Goal: Ask a question

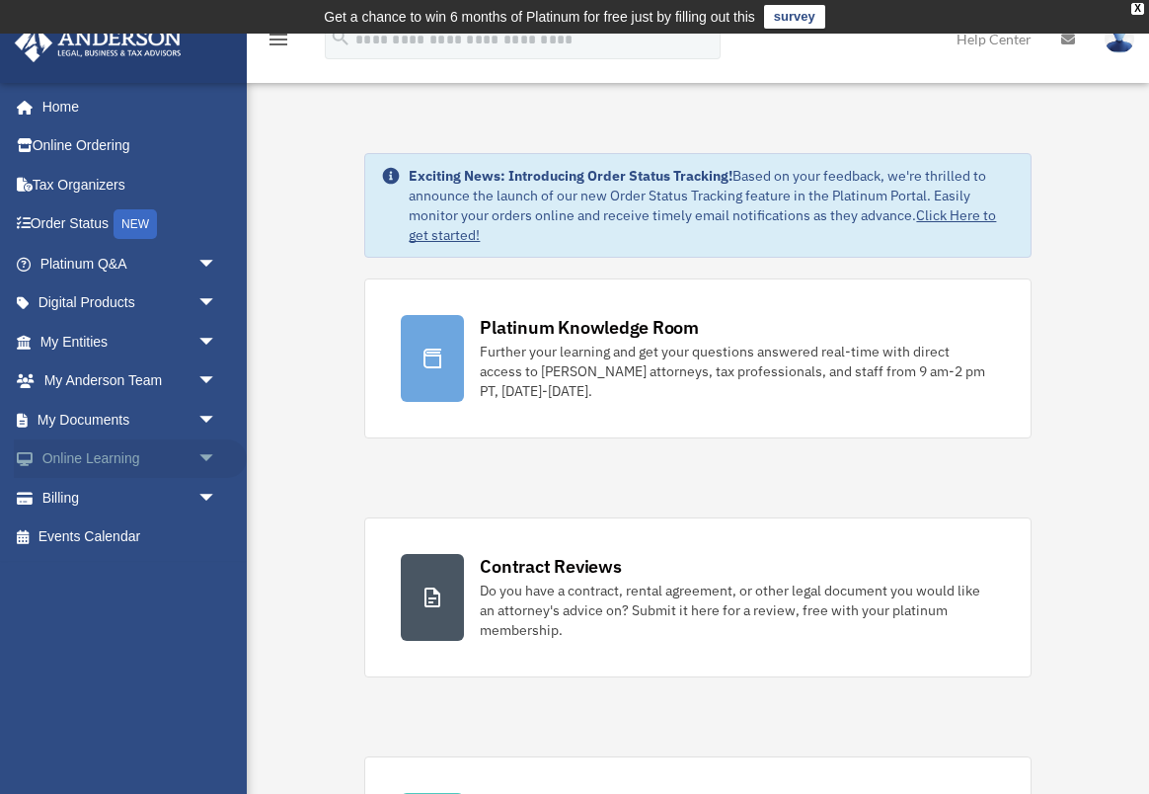
click at [206, 452] on span "arrow_drop_down" at bounding box center [216, 459] width 39 height 40
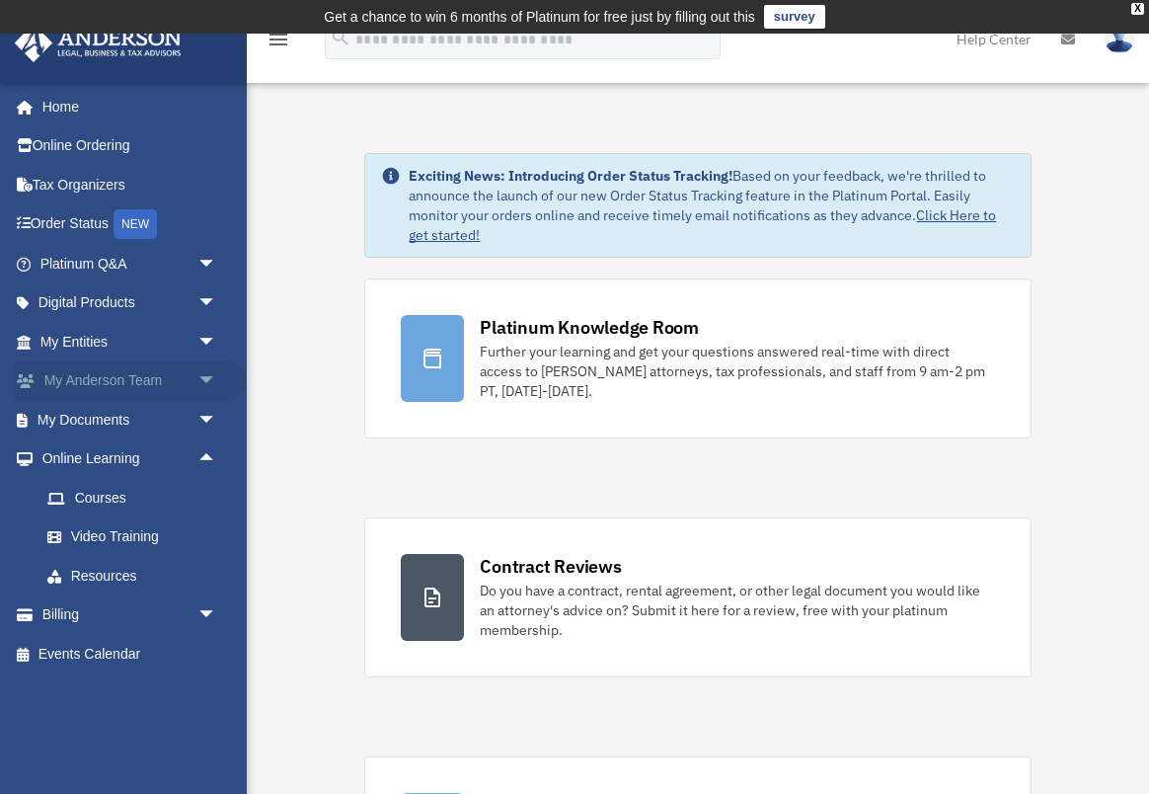
click at [210, 372] on span "arrow_drop_down" at bounding box center [216, 381] width 39 height 40
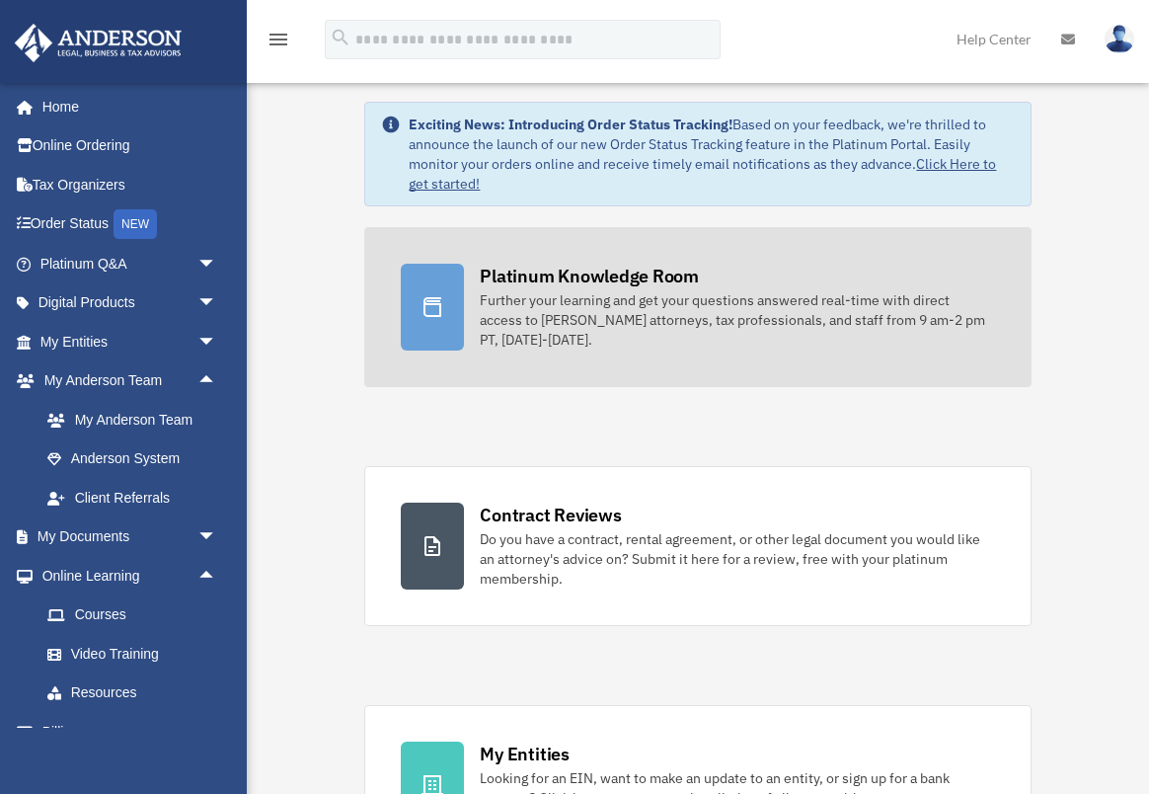
scroll to position [41, 0]
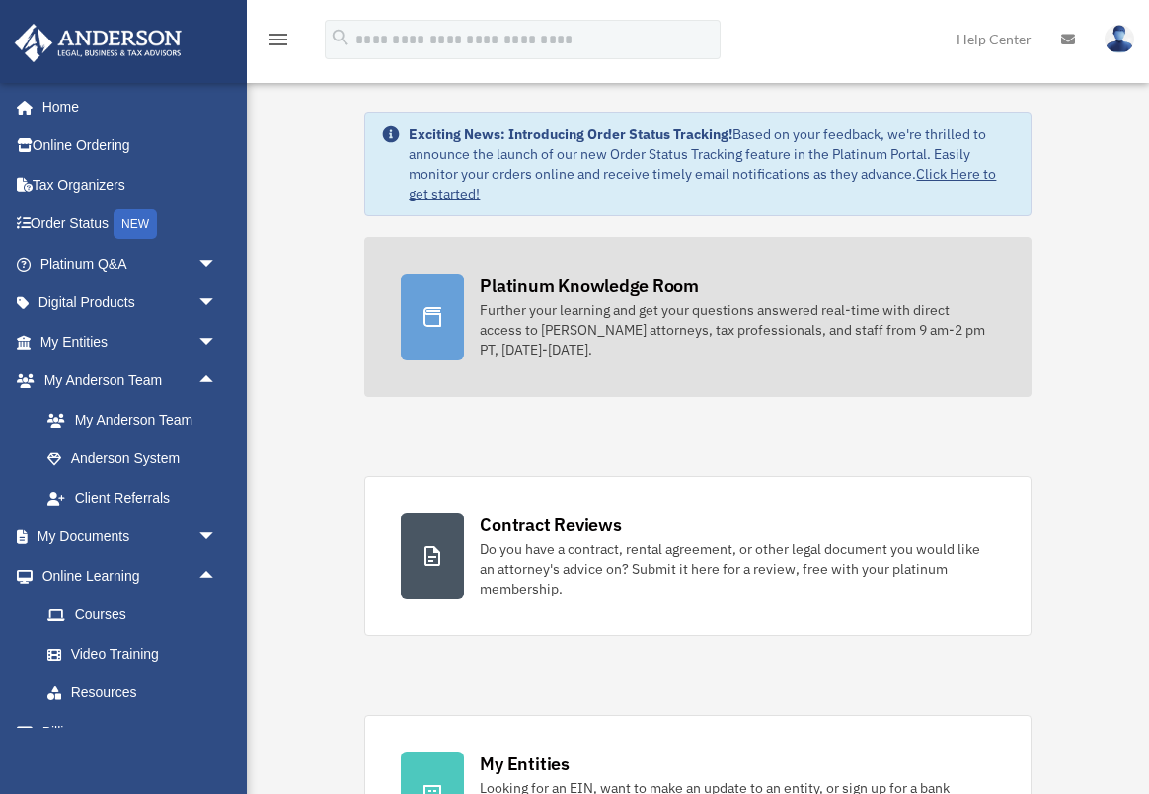
click at [620, 293] on div "Platinum Knowledge Room" at bounding box center [589, 286] width 219 height 25
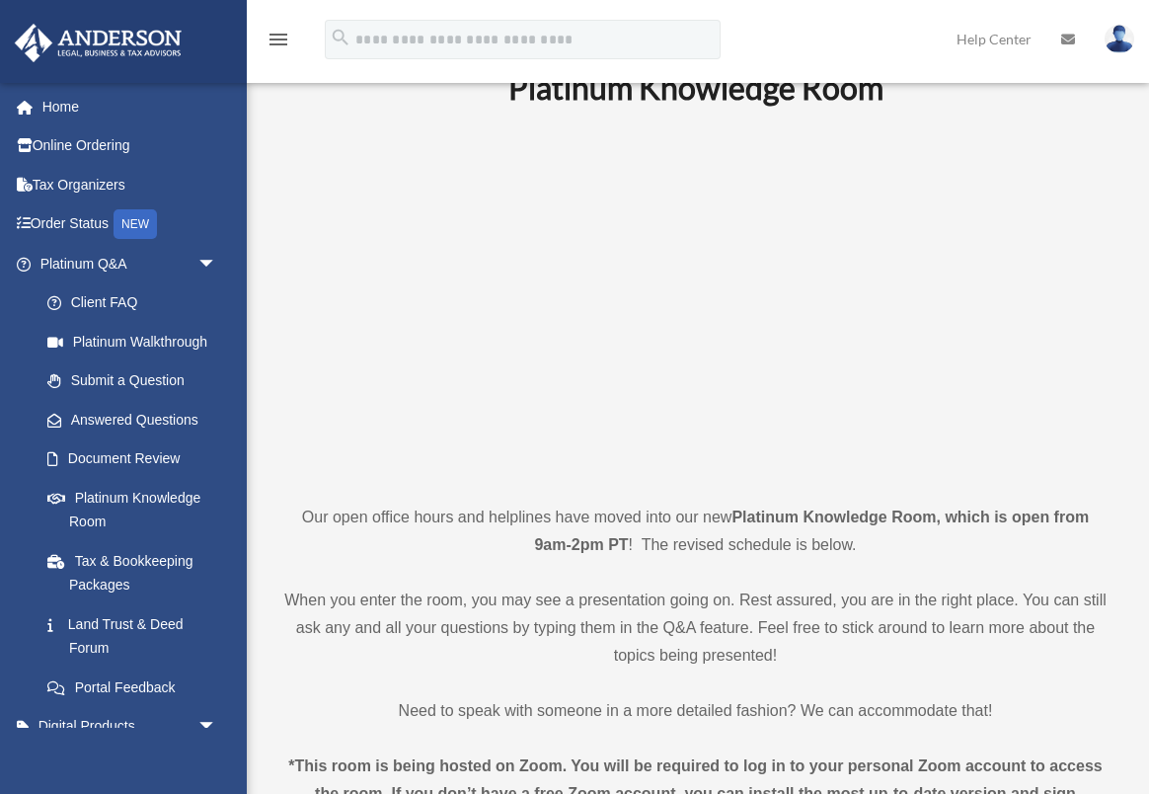
scroll to position [75, 0]
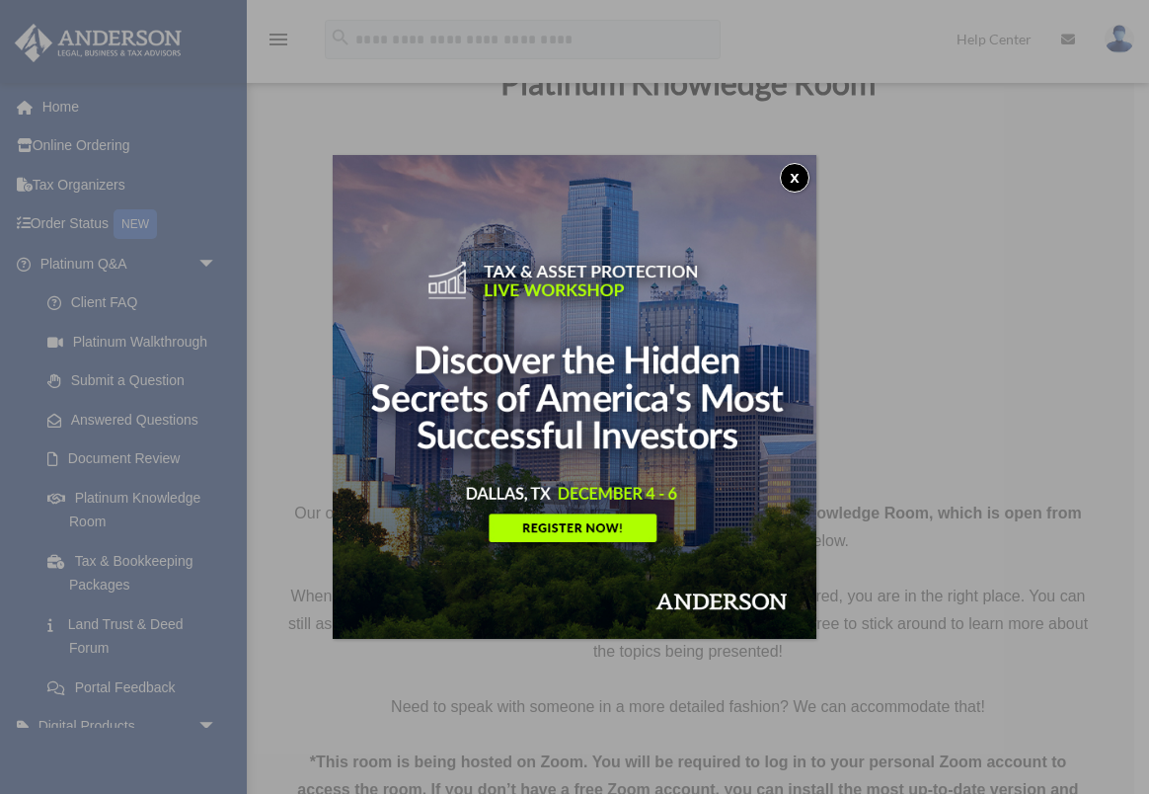
click at [793, 174] on button "x" at bounding box center [795, 178] width 30 height 30
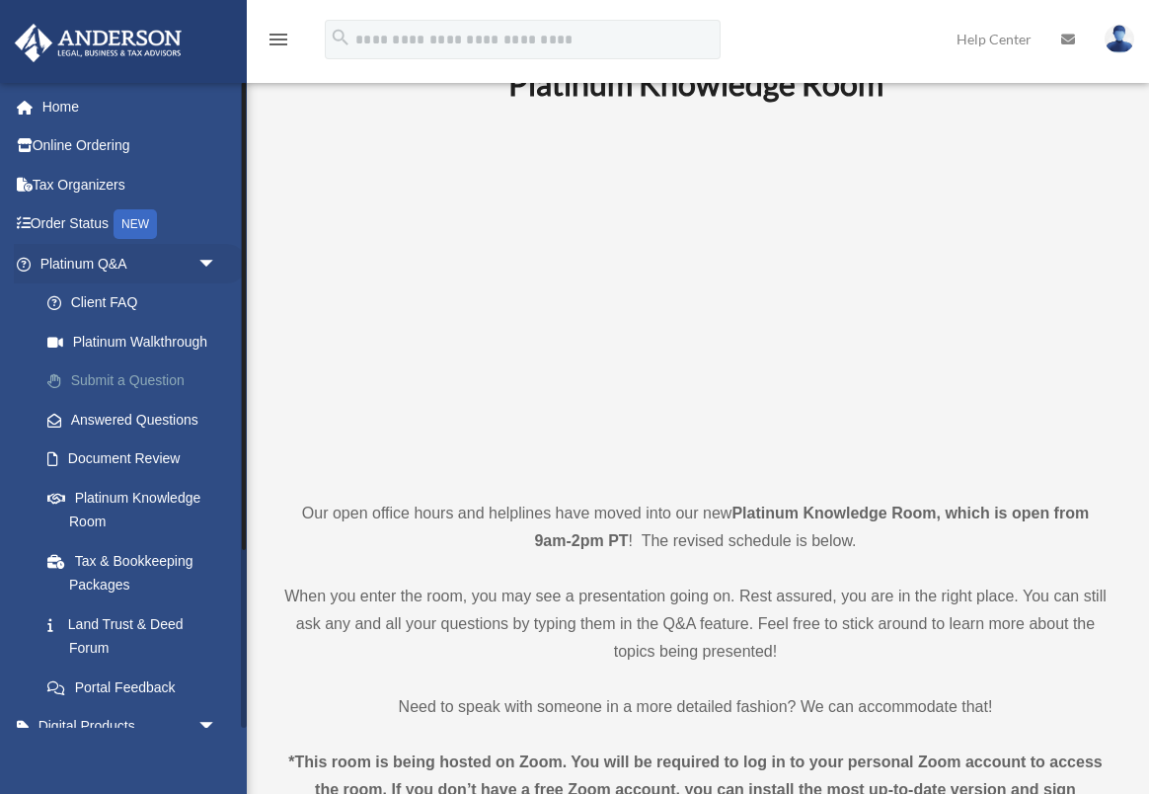
click at [109, 377] on link "Submit a Question" at bounding box center [137, 380] width 219 height 39
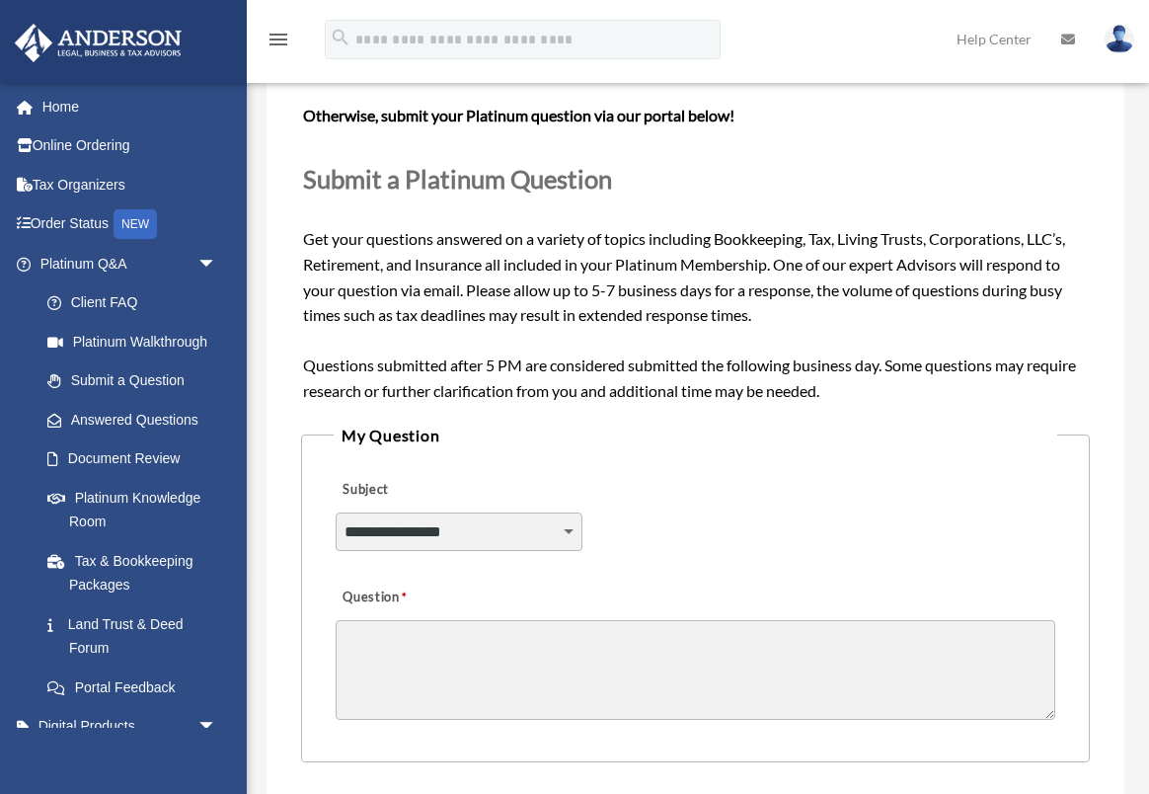
scroll to position [206, 0]
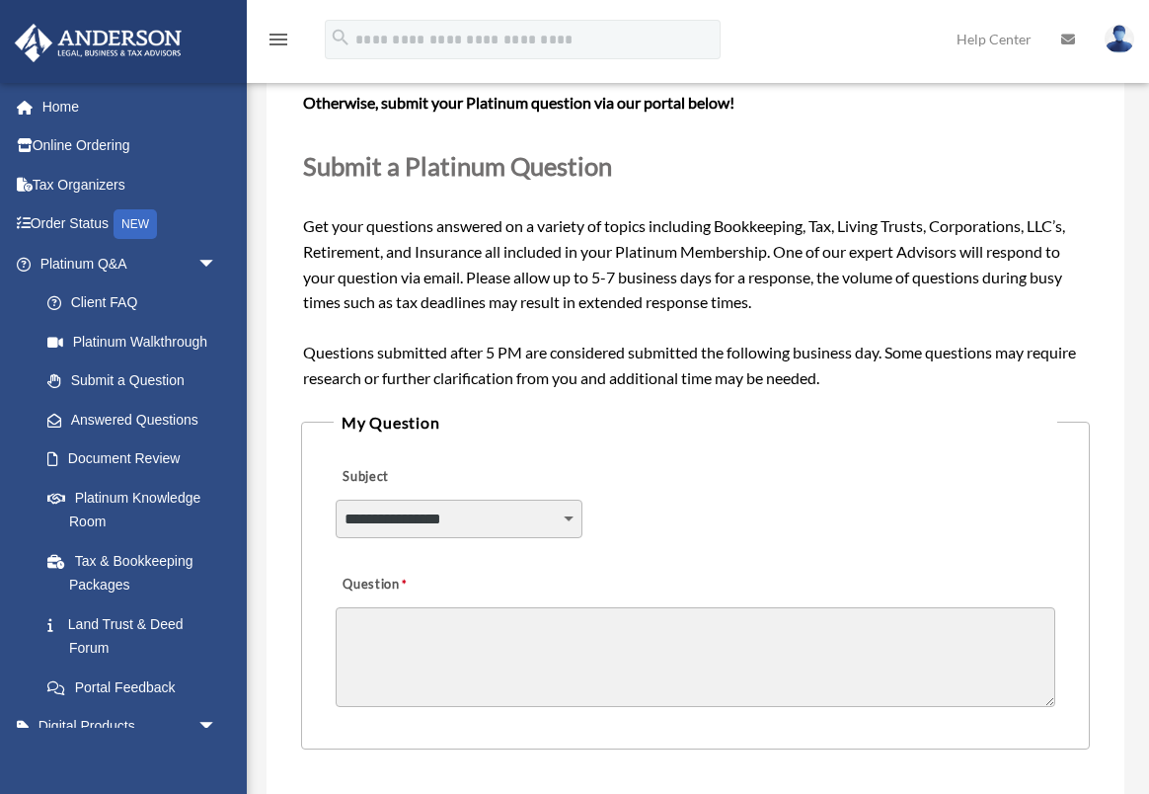
select select "******"
click at [380, 623] on textarea "Question" at bounding box center [696, 657] width 721 height 100
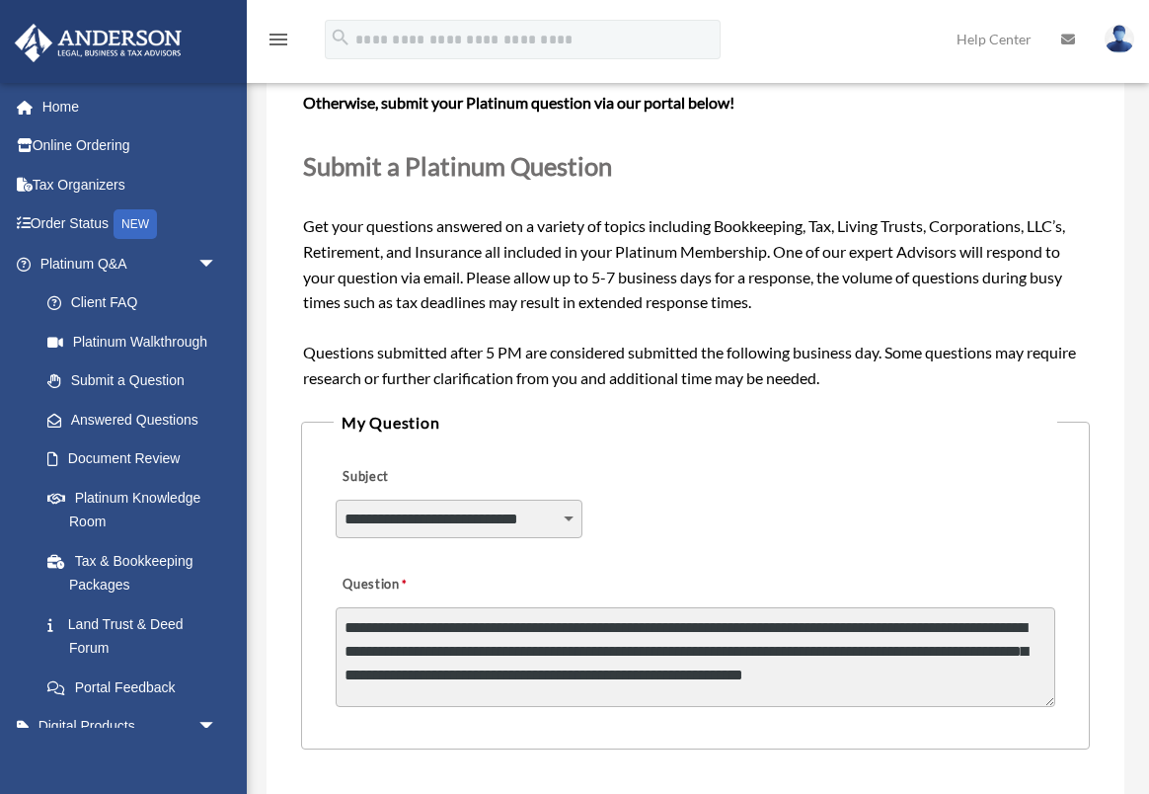
scroll to position [3, 0]
drag, startPoint x: 837, startPoint y: 663, endPoint x: 837, endPoint y: 678, distance: 15.8
click at [837, 678] on textarea "**********" at bounding box center [696, 657] width 721 height 100
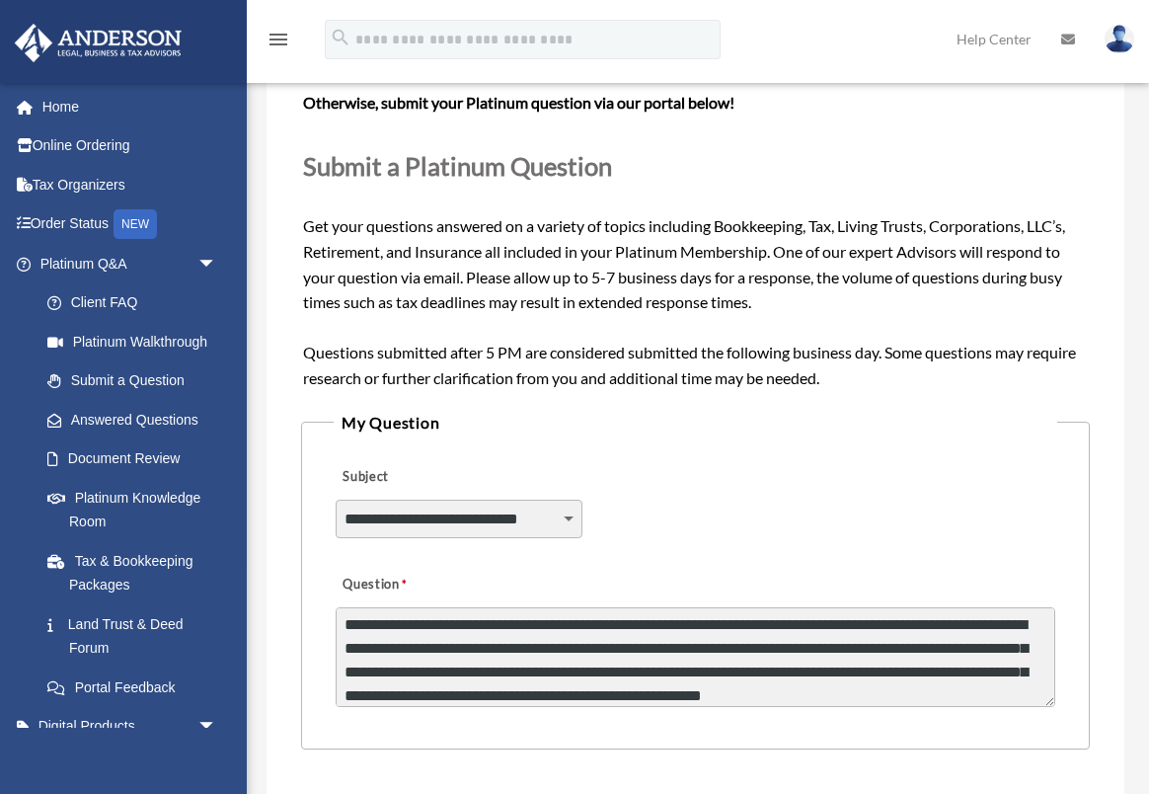
scroll to position [27, 0]
drag, startPoint x: 854, startPoint y: 666, endPoint x: 918, endPoint y: 675, distance: 64.8
click at [918, 675] on textarea "**********" at bounding box center [696, 657] width 721 height 100
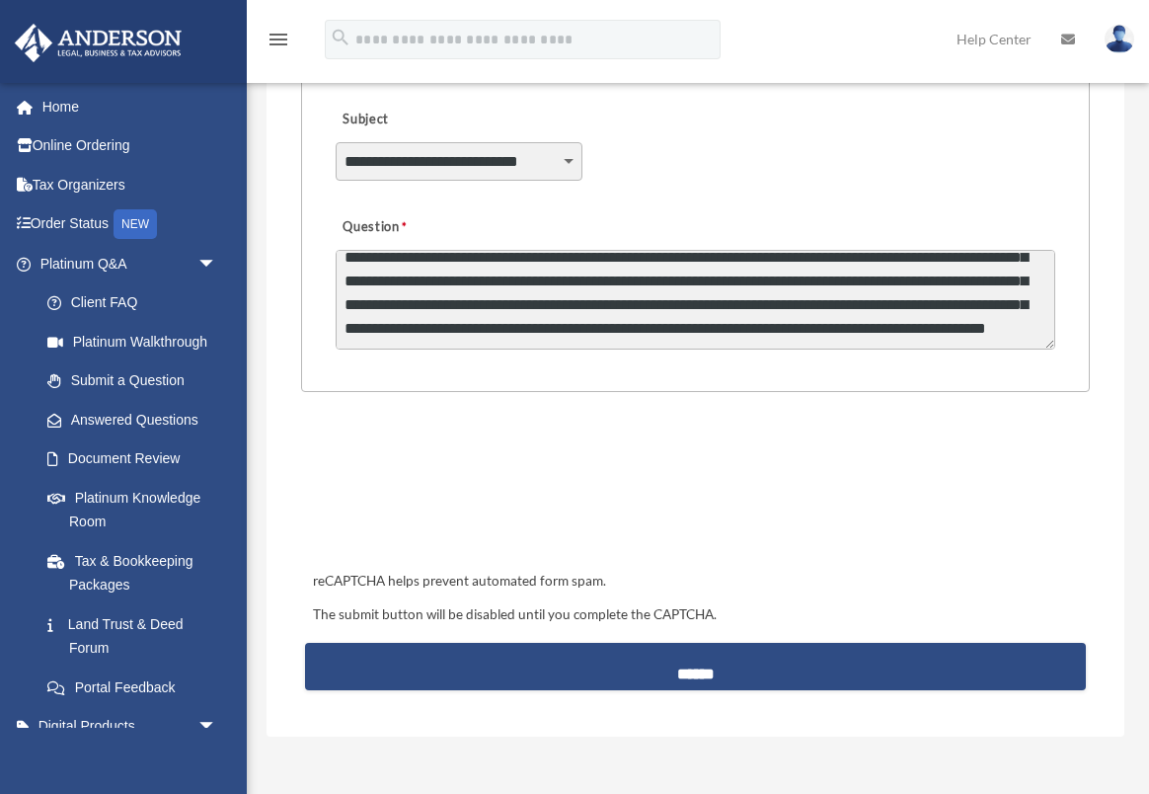
scroll to position [573, 0]
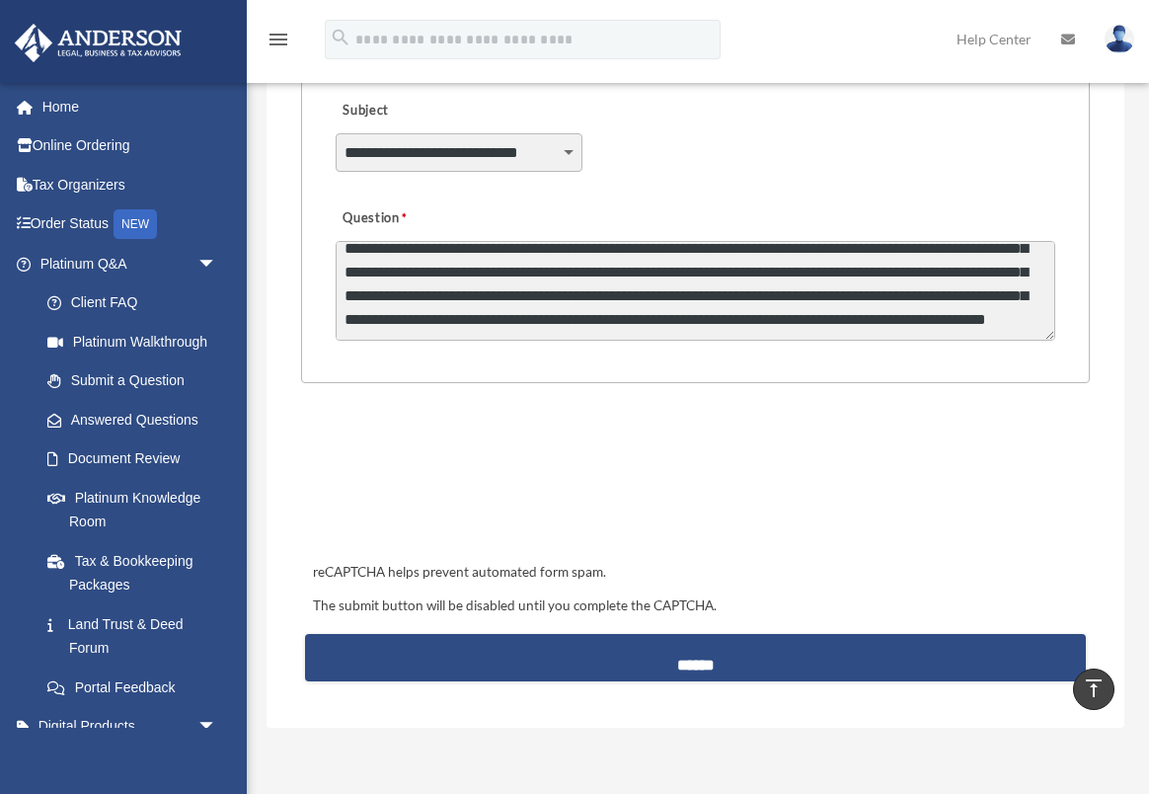
type textarea "**********"
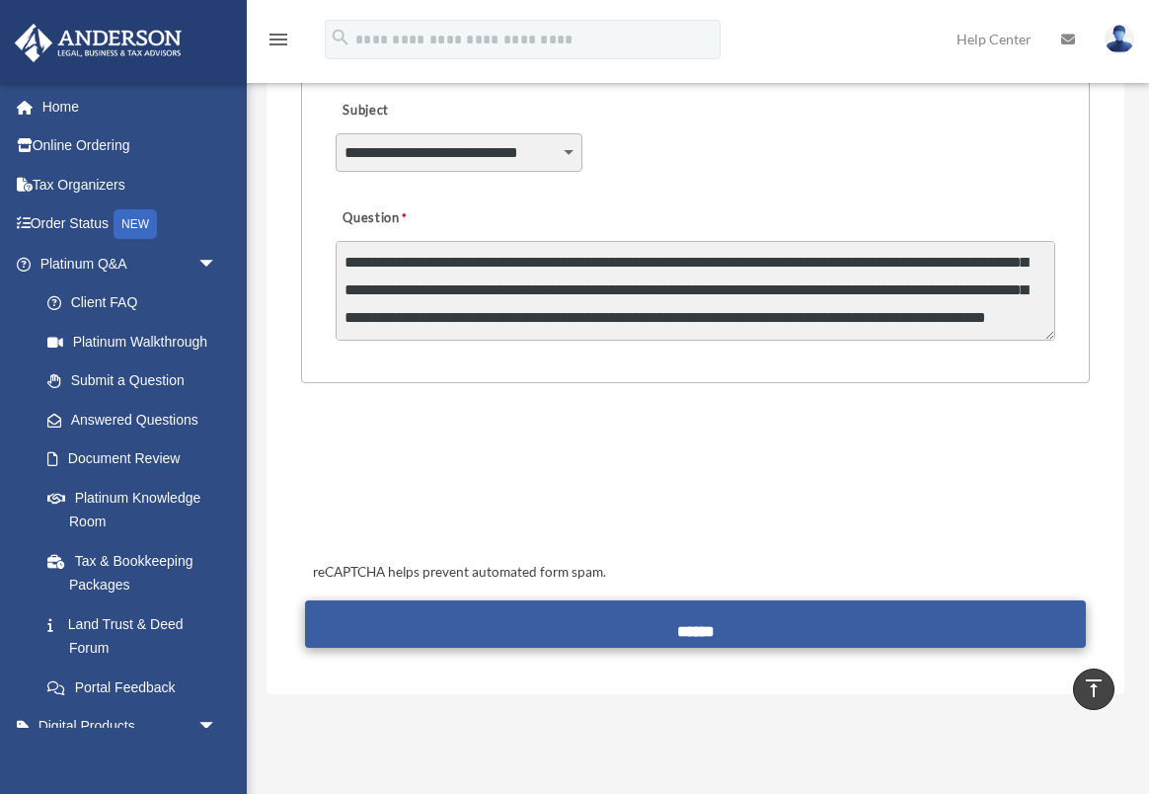
click at [594, 620] on input "******" at bounding box center [696, 623] width 782 height 47
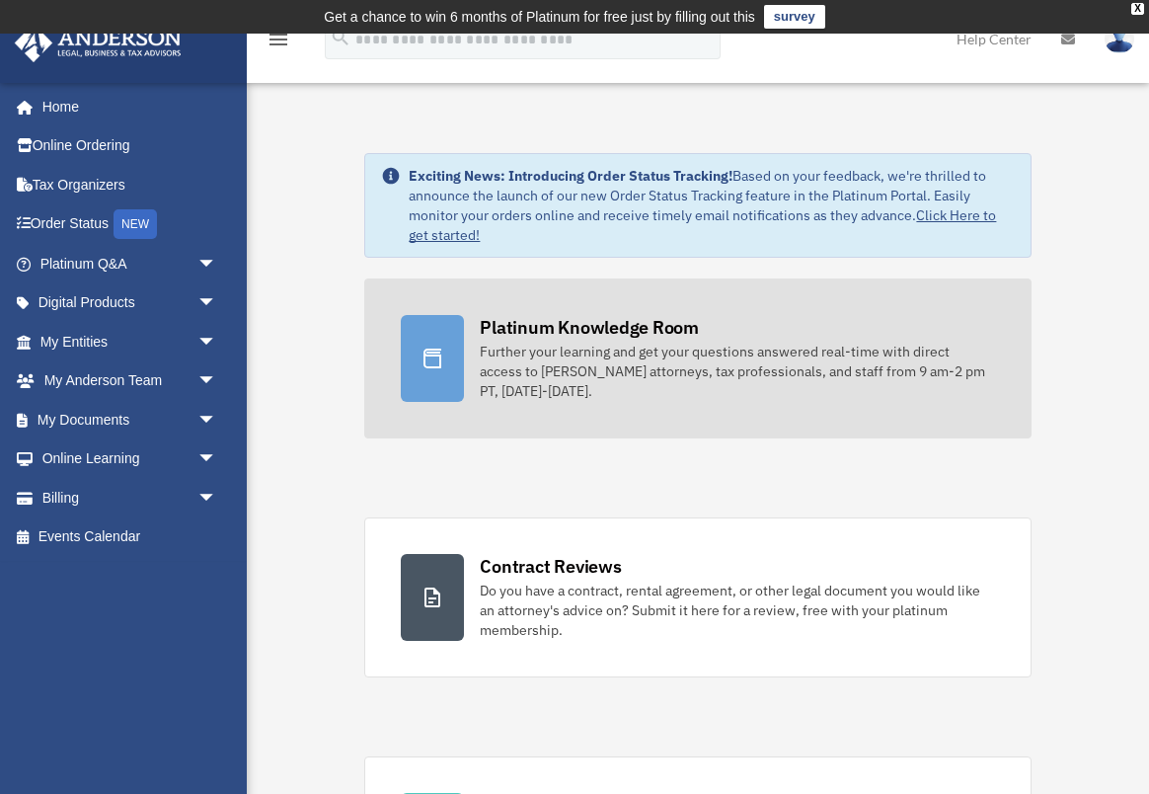
click at [541, 335] on div "Platinum Knowledge Room" at bounding box center [589, 327] width 219 height 25
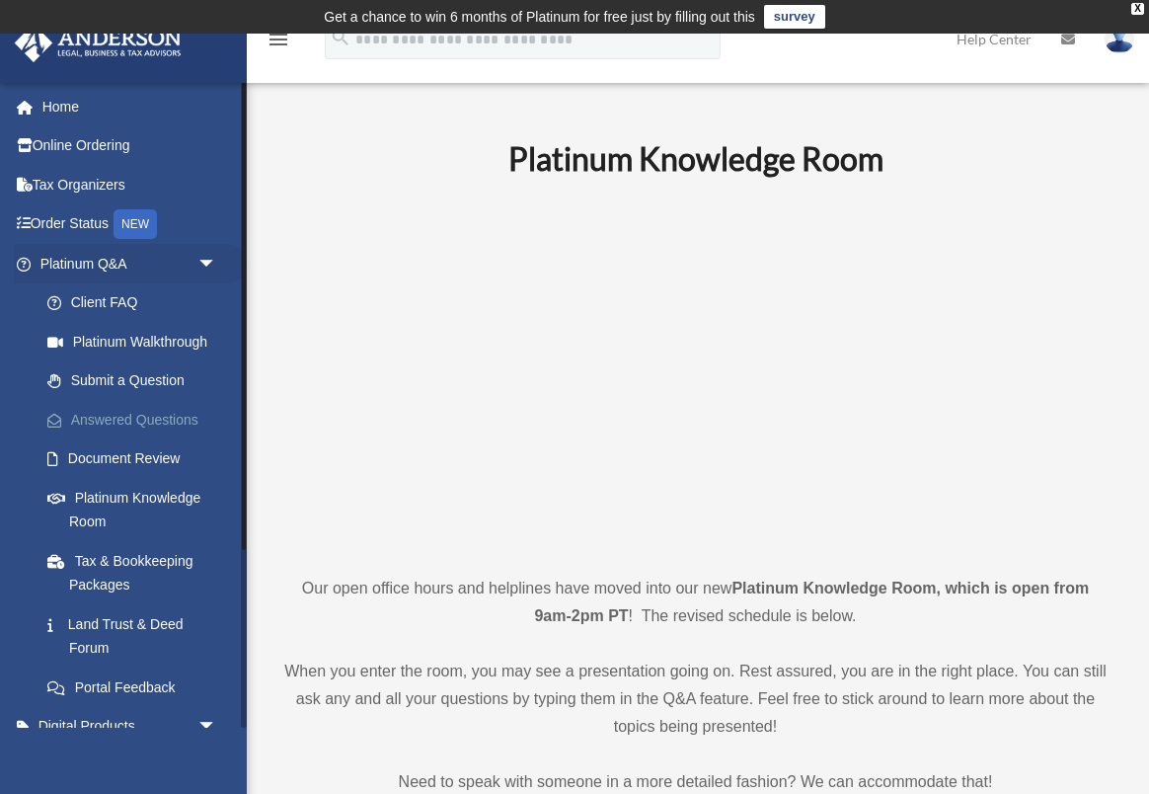
click at [153, 413] on link "Answered Questions" at bounding box center [137, 419] width 219 height 39
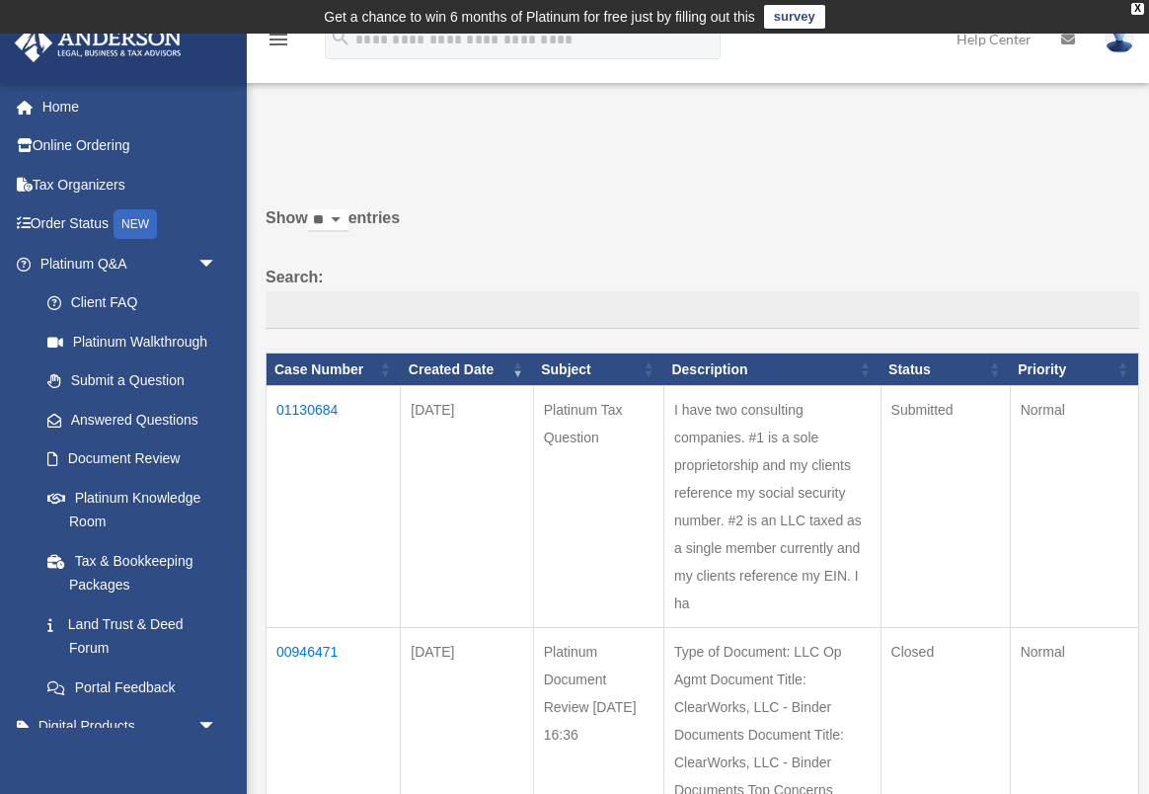
drag, startPoint x: 620, startPoint y: 426, endPoint x: 758, endPoint y: 539, distance: 178.9
click at [758, 540] on td "I have two consulting companies. #1 is a sole proprietorship and my clients ref…" at bounding box center [772, 507] width 217 height 242
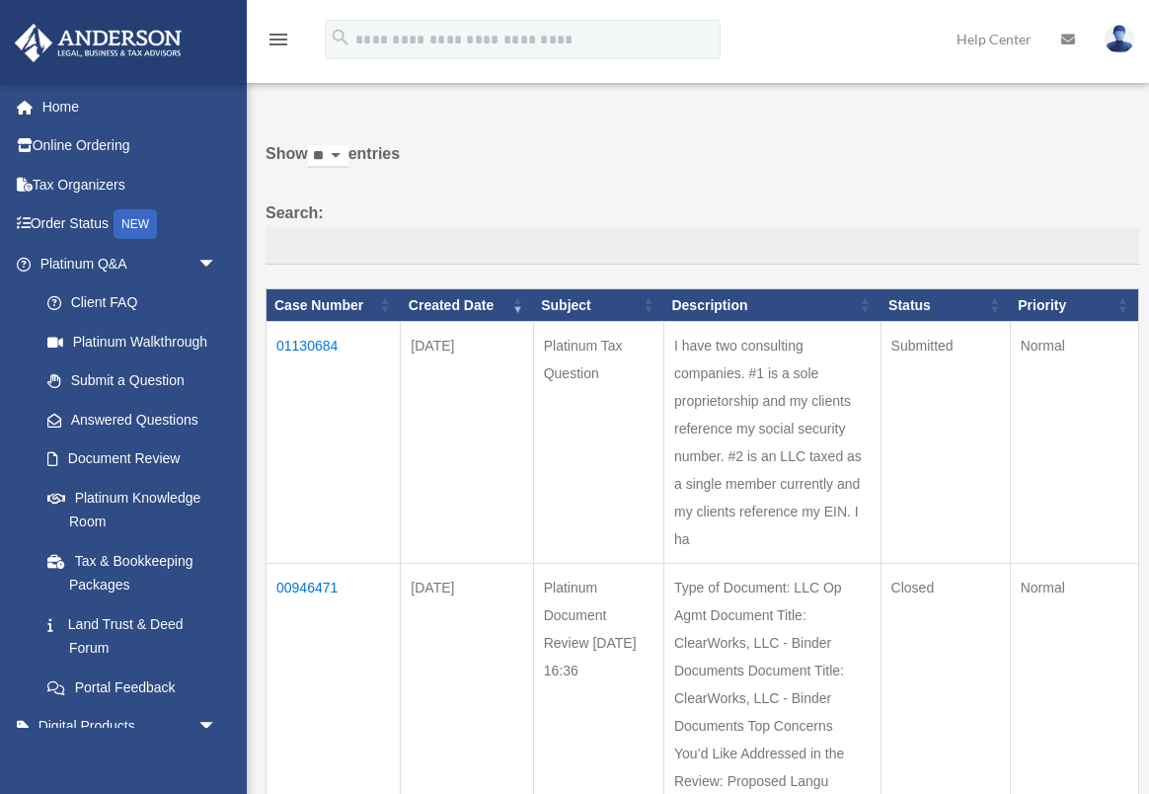
scroll to position [54, 0]
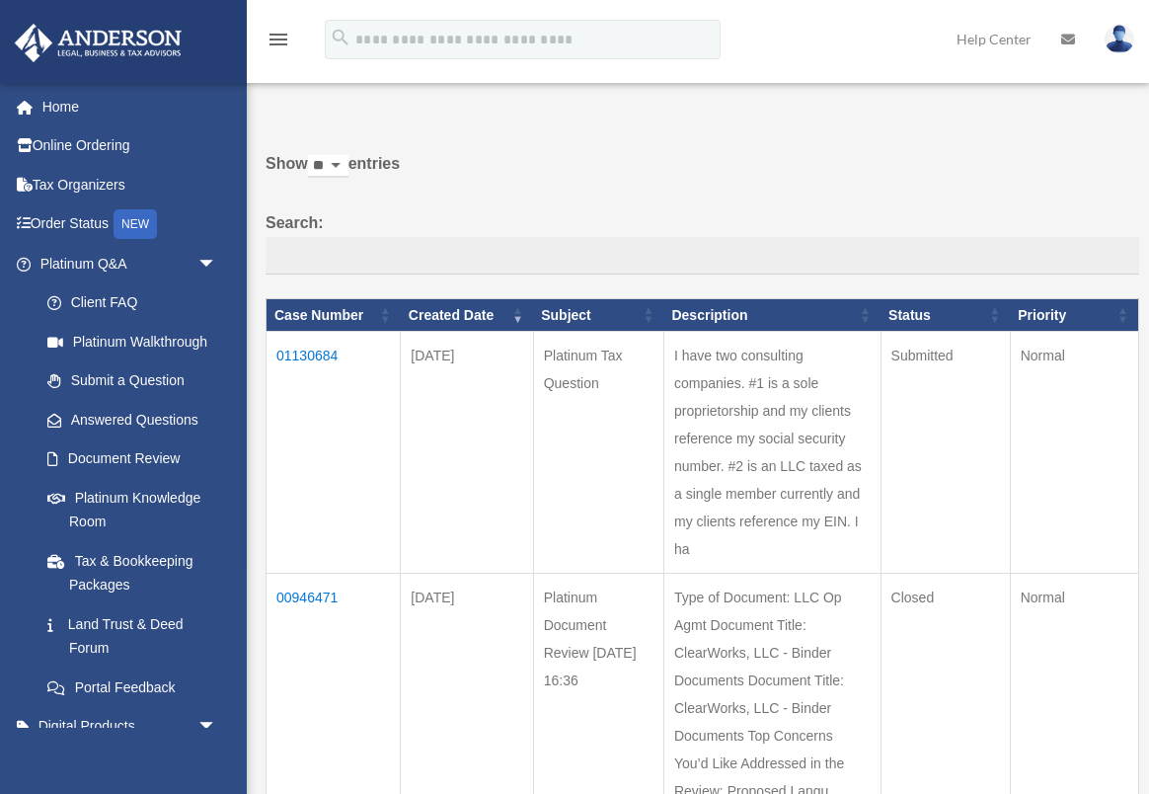
click at [752, 491] on td "I have two consulting companies. #1 is a sole proprietorship and my clients ref…" at bounding box center [772, 453] width 217 height 242
click at [743, 440] on td "I have two consulting companies. #1 is a sole proprietorship and my clients ref…" at bounding box center [772, 453] width 217 height 242
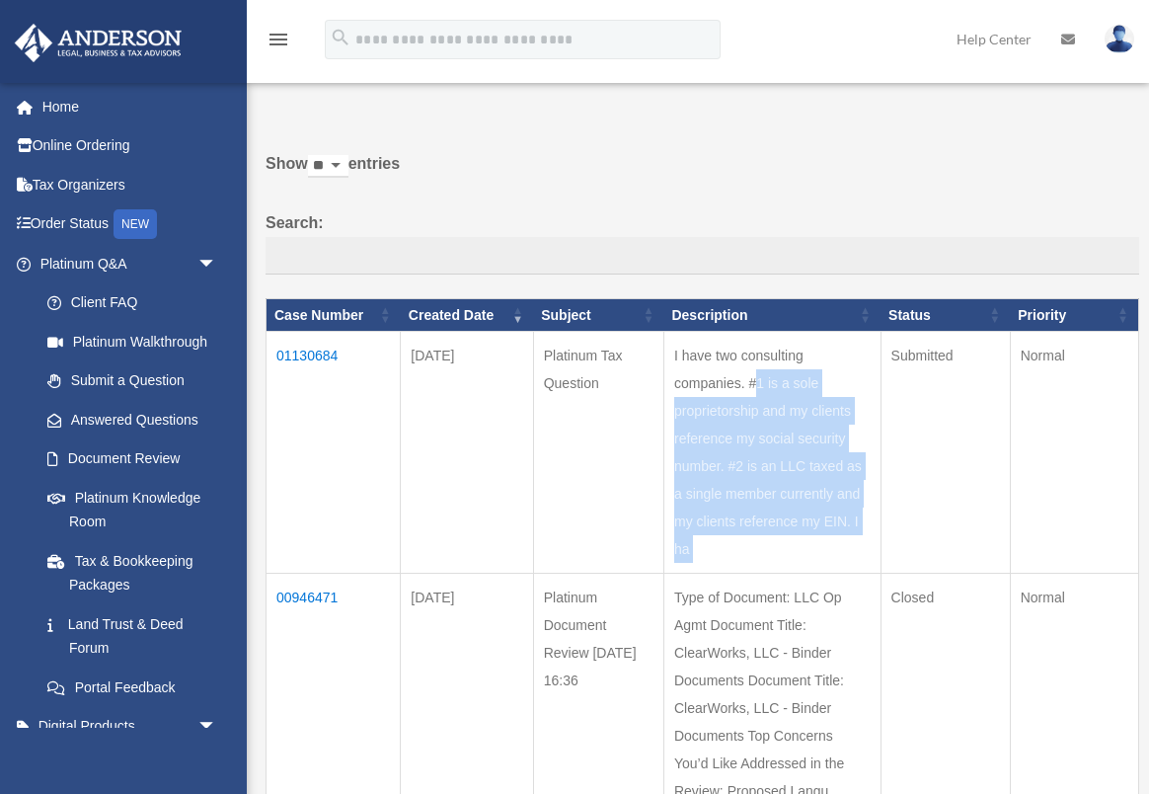
click at [743, 440] on td "I have two consulting companies. #1 is a sole proprietorship and my clients ref…" at bounding box center [772, 453] width 217 height 242
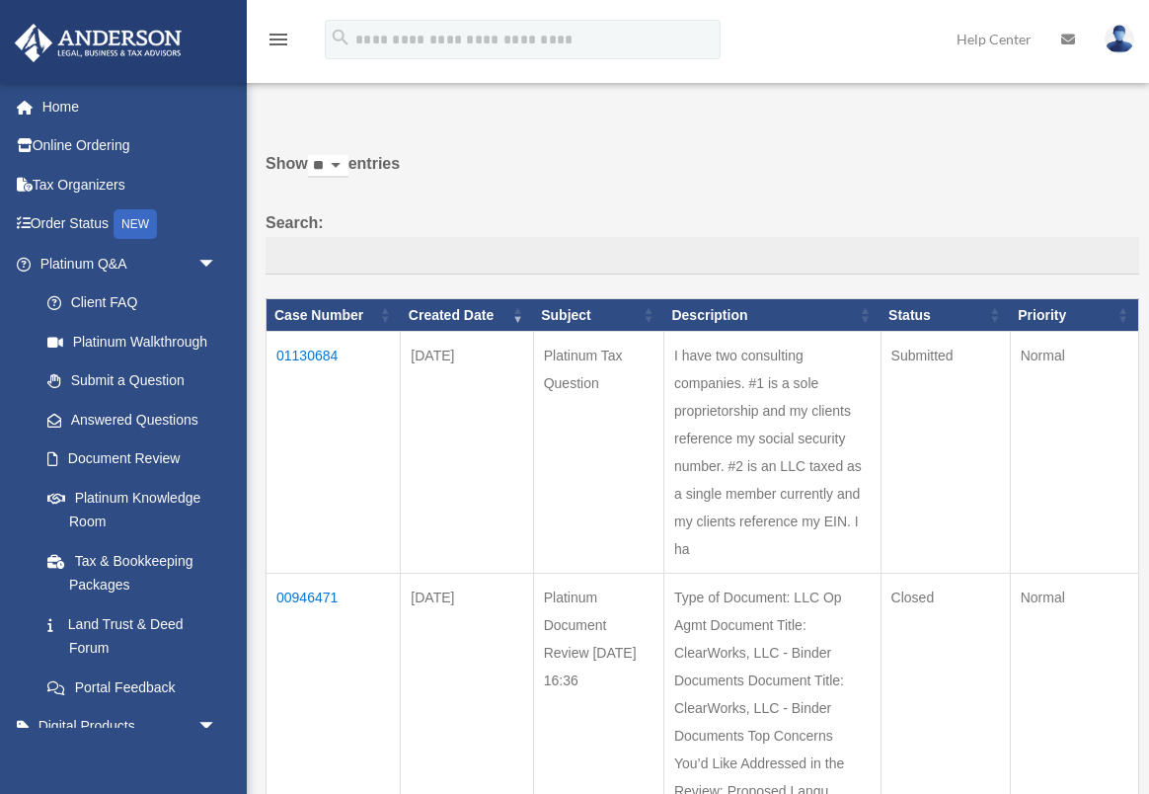
click at [316, 464] on td "01130684" at bounding box center [334, 453] width 134 height 242
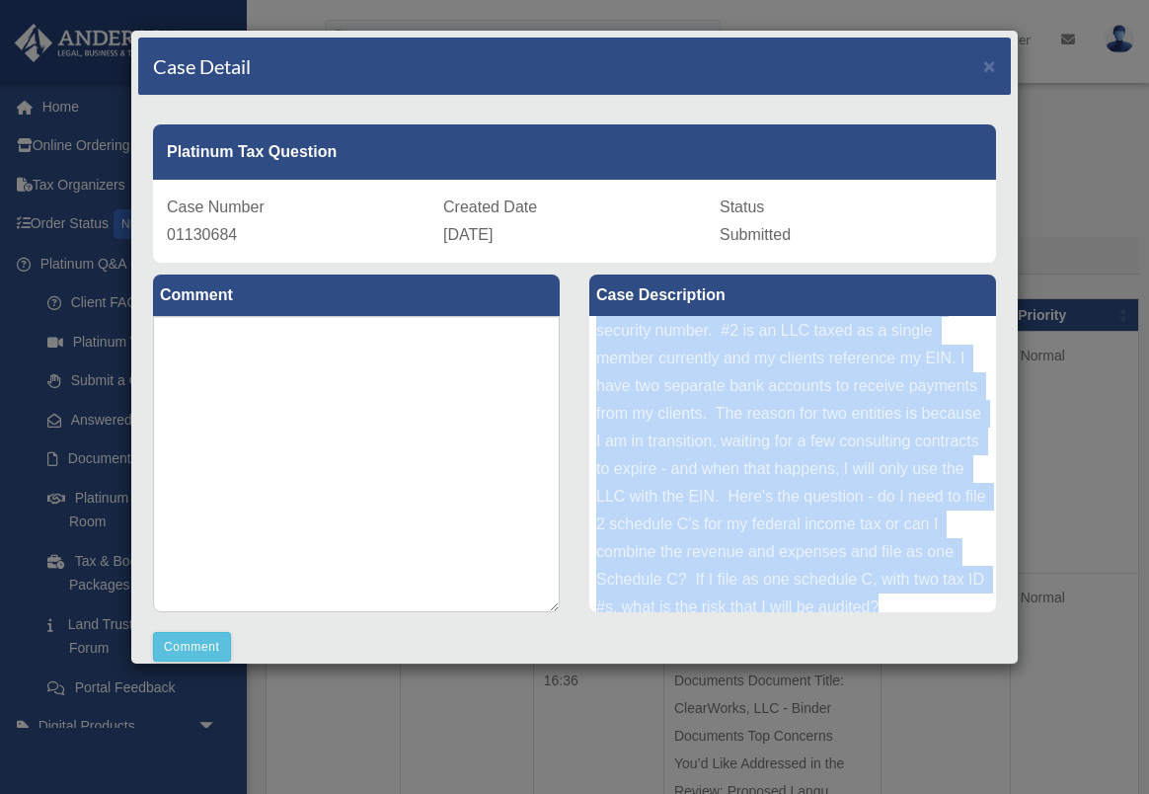
scroll to position [77, 0]
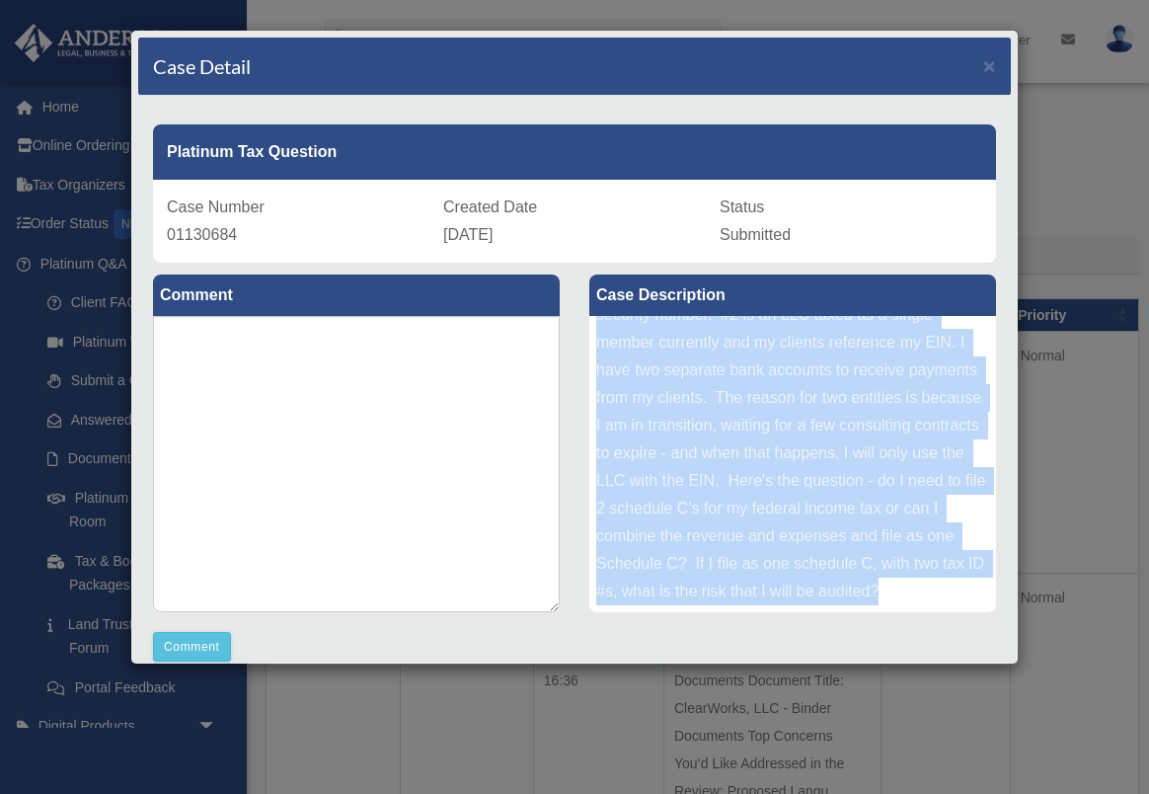
drag, startPoint x: 595, startPoint y: 337, endPoint x: 909, endPoint y: 597, distance: 408.1
click at [909, 597] on div "I have two consulting companies. #1 is a sole proprietorship and my clients ref…" at bounding box center [792, 464] width 407 height 296
copy div "I have two consulting companies. #1 is a sole proprietorship and my clients ref…"
